Goal: Information Seeking & Learning: Learn about a topic

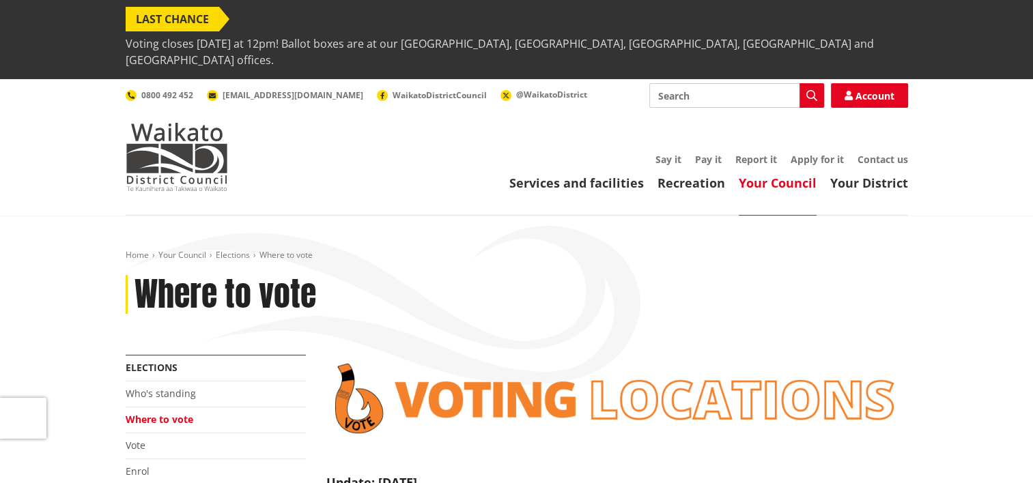
click at [652, 31] on span "Voting closes [DATE] at 12pm! Ballot boxes are at our [GEOGRAPHIC_DATA], [GEOGR…" at bounding box center [517, 51] width 782 height 41
click at [487, 367] on img at bounding box center [617, 398] width 582 height 87
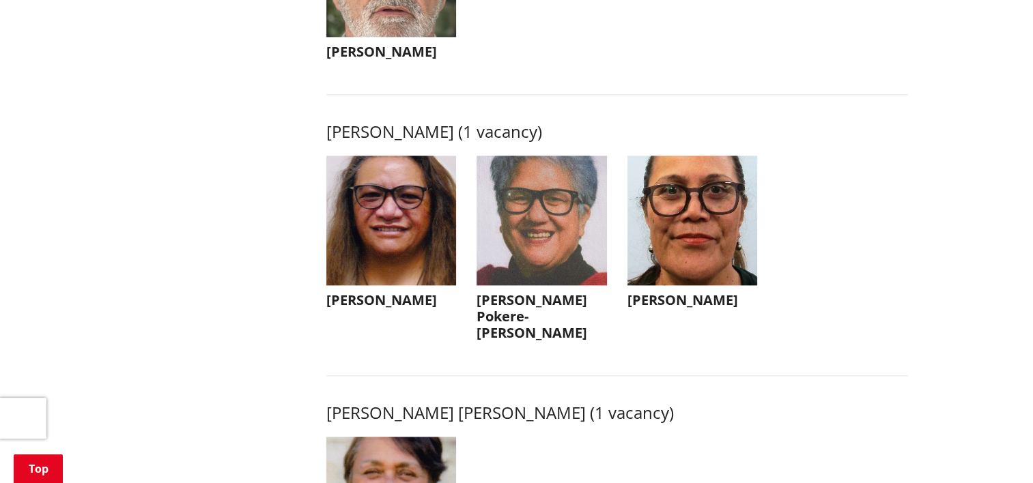
scroll to position [1912, 0]
